Goal: Task Accomplishment & Management: Complete application form

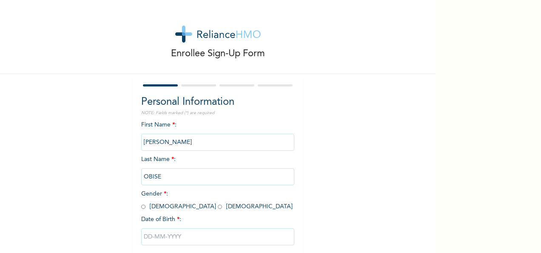
click at [296, 96] on div "Personal Information NOTE: Fields marked (*) are required First Name * : [PERSO…" at bounding box center [218, 183] width 170 height 219
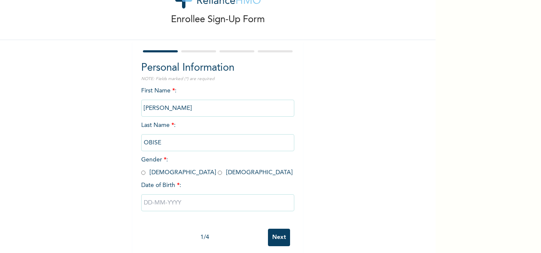
scroll to position [48, 0]
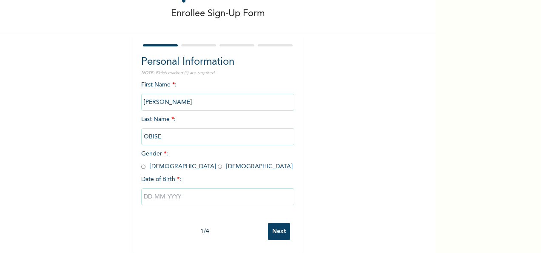
click at [218, 162] on input "radio" at bounding box center [220, 166] width 4 height 8
radio input "true"
click at [165, 191] on input "text" at bounding box center [217, 196] width 153 height 17
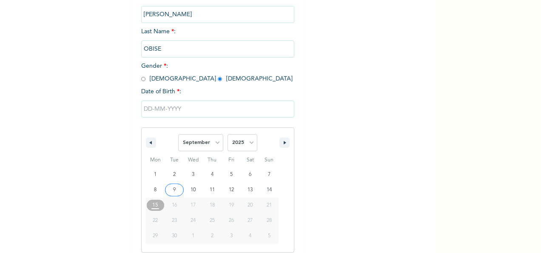
scroll to position [134, 0]
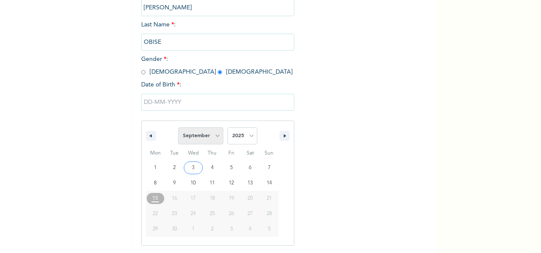
click at [212, 132] on select "January February March April May June July August September October November De…" at bounding box center [200, 135] width 45 height 17
click at [178, 128] on select "January February March April May June July August September October November De…" at bounding box center [200, 135] width 45 height 17
select select "8"
click at [239, 139] on select "2025 2024 2023 2022 2021 2020 2019 2018 2017 2016 2015 2014 2013 2012 2011 2010…" at bounding box center [243, 135] width 30 height 17
select select "1987"
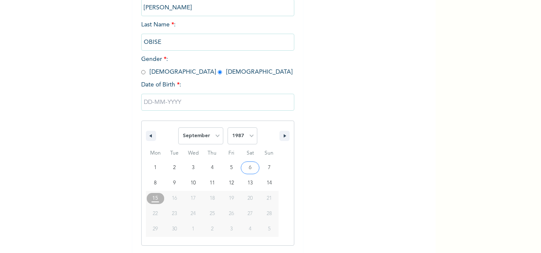
click at [228, 128] on select "2025 2024 2023 2022 2021 2020 2019 2018 2017 2016 2015 2014 2013 2012 2011 2010…" at bounding box center [243, 135] width 30 height 17
click at [215, 137] on select "January February March April May June July August September October November De…" at bounding box center [200, 135] width 45 height 17
select select "9"
click at [178, 128] on select "January February March April May June July August September October November De…" at bounding box center [200, 135] width 45 height 17
type input "[DATE]"
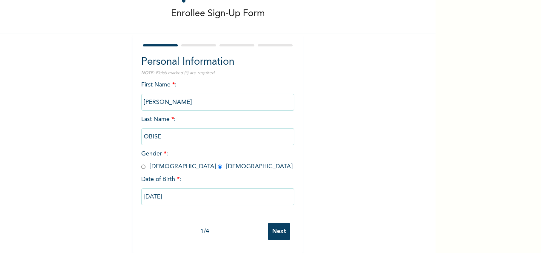
scroll to position [48, 0]
click at [284, 225] on input "Next" at bounding box center [279, 230] width 22 height 17
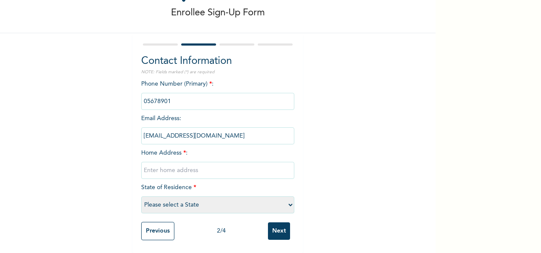
click at [211, 93] on input "phone" at bounding box center [217, 101] width 153 height 17
click at [174, 94] on input "phone" at bounding box center [217, 101] width 153 height 17
click at [306, 68] on div "Enrollee Sign-Up Form Contact Information NOTE: Fields marked (*) are required …" at bounding box center [218, 106] width 436 height 294
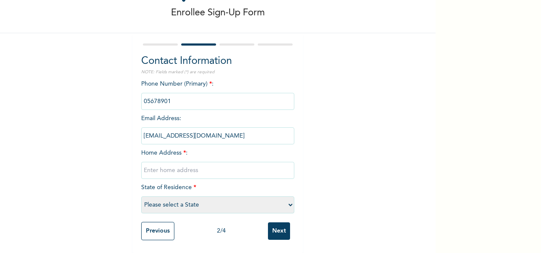
click at [199, 93] on input "phone" at bounding box center [217, 101] width 153 height 17
click at [157, 93] on input "phone" at bounding box center [217, 101] width 153 height 17
click at [182, 98] on input "phone" at bounding box center [217, 101] width 153 height 17
click at [192, 136] on input "[EMAIL_ADDRESS][DOMAIN_NAME]" at bounding box center [217, 135] width 153 height 17
click at [222, 131] on input "[EMAIL_ADDRESS][DOMAIN_NAME]" at bounding box center [217, 135] width 153 height 17
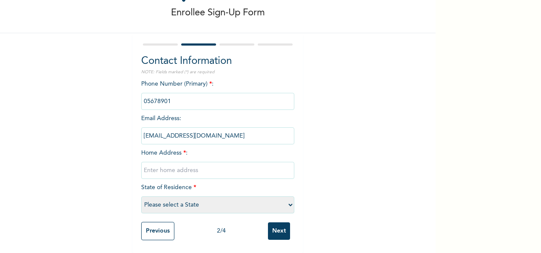
click at [202, 163] on input "text" at bounding box center [217, 170] width 153 height 17
type input "No 49 Federal Housing Authority [GEOGRAPHIC_DATA]"
click at [399, 115] on div "Enrollee Sign-Up Form Contact Information NOTE: Fields marked (*) are required …" at bounding box center [218, 106] width 436 height 294
click at [288, 197] on select "Please select a State [PERSON_NAME] (FCT) [PERSON_NAME] Ibom [GEOGRAPHIC_DATA] …" at bounding box center [217, 204] width 153 height 17
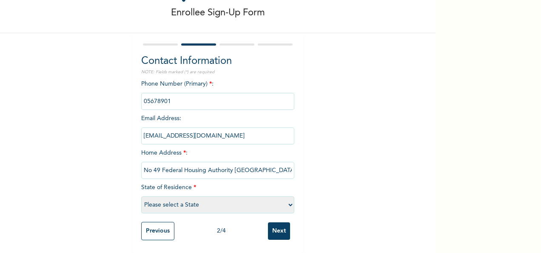
select select "15"
click at [141, 196] on select "Please select a State [PERSON_NAME] (FCT) [PERSON_NAME] Ibom [GEOGRAPHIC_DATA] …" at bounding box center [217, 204] width 153 height 17
click at [153, 93] on input "phone" at bounding box center [217, 101] width 153 height 17
click at [174, 93] on input "phone" at bounding box center [217, 101] width 153 height 17
click at [187, 93] on input "phone" at bounding box center [217, 101] width 153 height 17
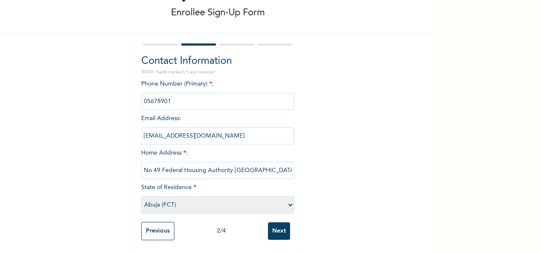
click at [279, 222] on input "Next" at bounding box center [279, 230] width 22 height 17
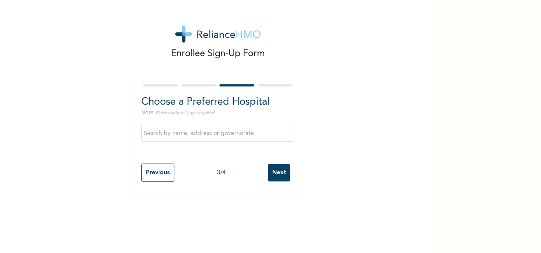
scroll to position [0, 0]
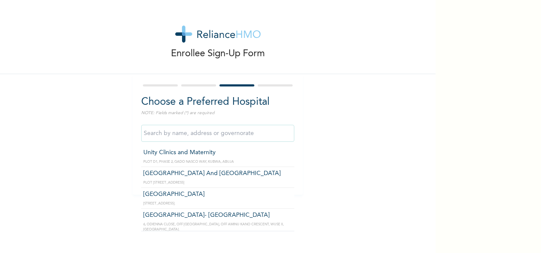
click at [270, 134] on input "text" at bounding box center [217, 133] width 153 height 17
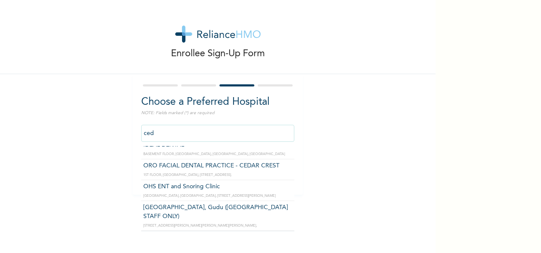
scroll to position [33, 0]
type input "[GEOGRAPHIC_DATA], Gudu ([GEOGRAPHIC_DATA] STAFF ONLY)"
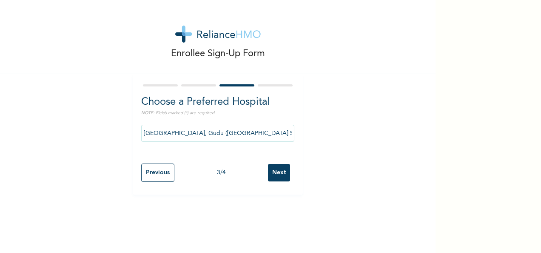
click at [276, 171] on input "Next" at bounding box center [279, 172] width 22 height 17
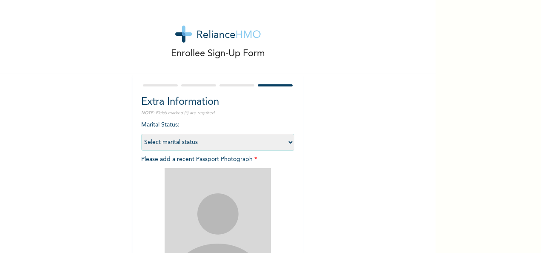
scroll to position [121, 0]
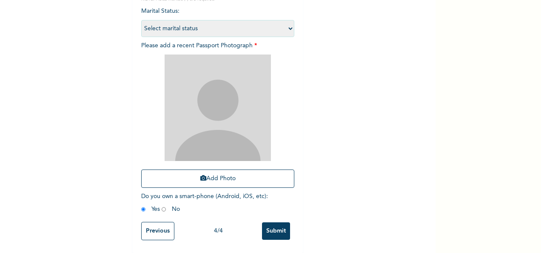
click at [151, 222] on input "Previous" at bounding box center [157, 231] width 33 height 18
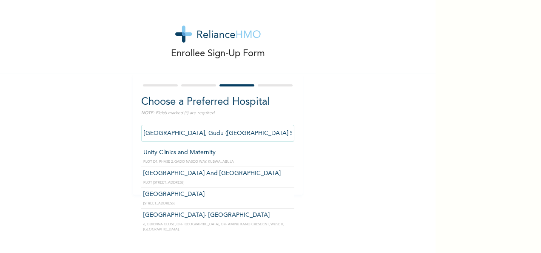
click at [261, 132] on input "[GEOGRAPHIC_DATA], Gudu ([GEOGRAPHIC_DATA] STAFF ONLY)" at bounding box center [217, 133] width 153 height 17
click at [258, 133] on input "[GEOGRAPHIC_DATA], Gudu ([GEOGRAPHIC_DATA] STAFF ONLY)" at bounding box center [217, 133] width 153 height 17
click at [286, 131] on input "[GEOGRAPHIC_DATA], Gudu ([GEOGRAPHIC_DATA] STAFF ONLY)" at bounding box center [217, 133] width 153 height 17
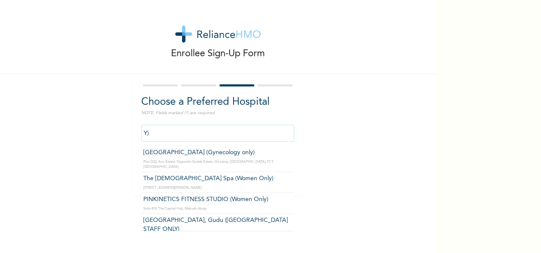
type input ")"
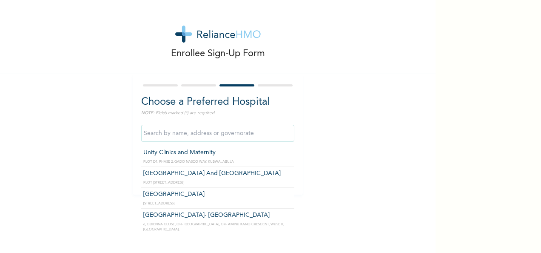
click at [262, 137] on input "text" at bounding box center [217, 133] width 153 height 17
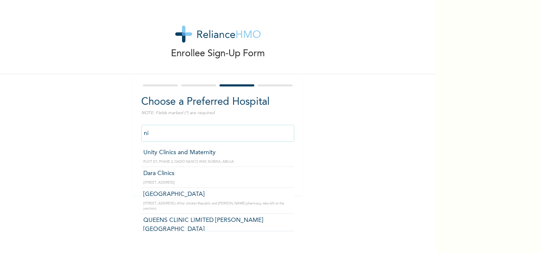
type input "n"
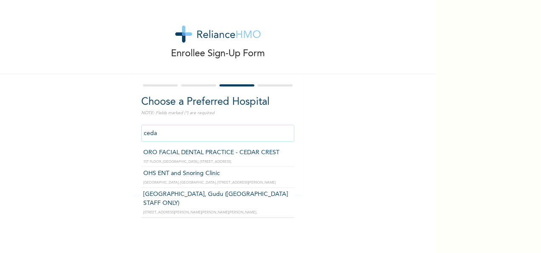
type input "[GEOGRAPHIC_DATA], Gudu ([GEOGRAPHIC_DATA] STAFF ONLY)"
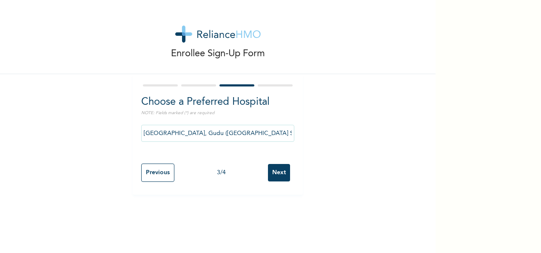
click at [282, 177] on input "Next" at bounding box center [279, 172] width 22 height 17
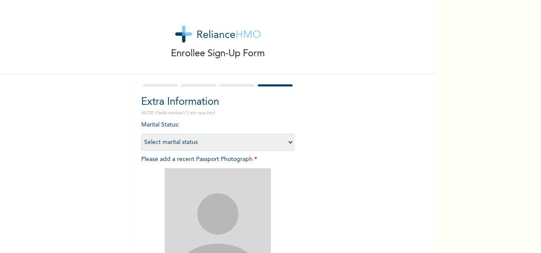
click at [183, 124] on div "Marital Status : Select marital status [DEMOGRAPHIC_DATA] Married [DEMOGRAPHIC_…" at bounding box center [217, 225] width 153 height 211
click at [185, 141] on select "Select marital status [DEMOGRAPHIC_DATA] Married [DEMOGRAPHIC_DATA] Widow/[DEMO…" at bounding box center [217, 142] width 153 height 17
select select "2"
click at [141, 134] on select "Select marital status [DEMOGRAPHIC_DATA] Married [DEMOGRAPHIC_DATA] Widow/[DEMO…" at bounding box center [217, 142] width 153 height 17
click at [311, 176] on div "Enrollee Sign-Up Form Extra Information NOTE: Fields marked (*) are required Ma…" at bounding box center [218, 183] width 436 height 366
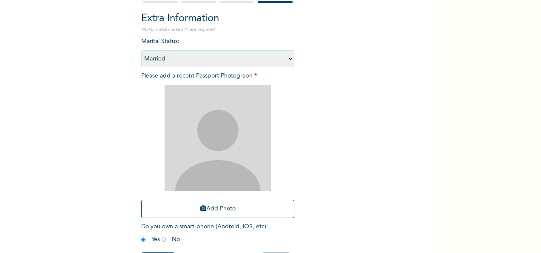
scroll to position [85, 0]
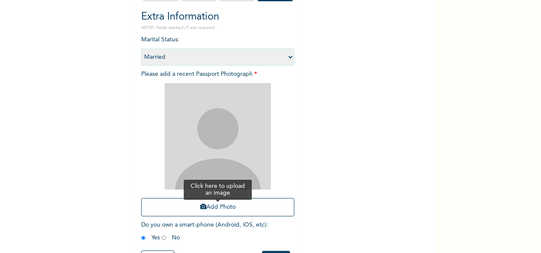
click at [201, 207] on icon "button" at bounding box center [203, 206] width 6 height 6
